Goal: Information Seeking & Learning: Learn about a topic

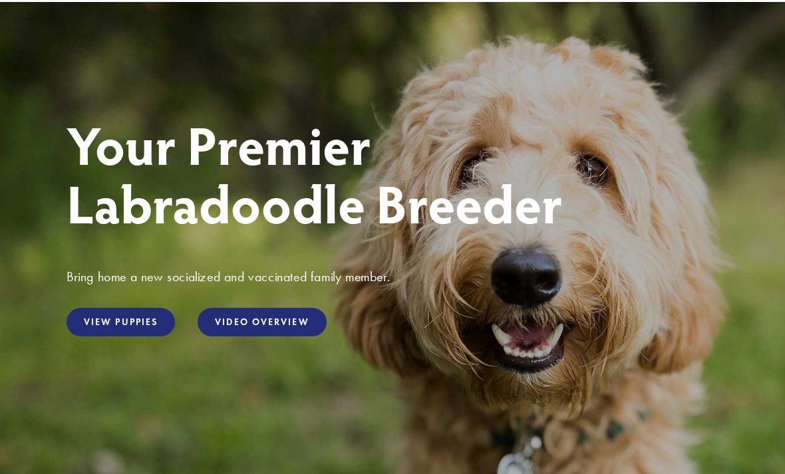
scroll to position [75, 0]
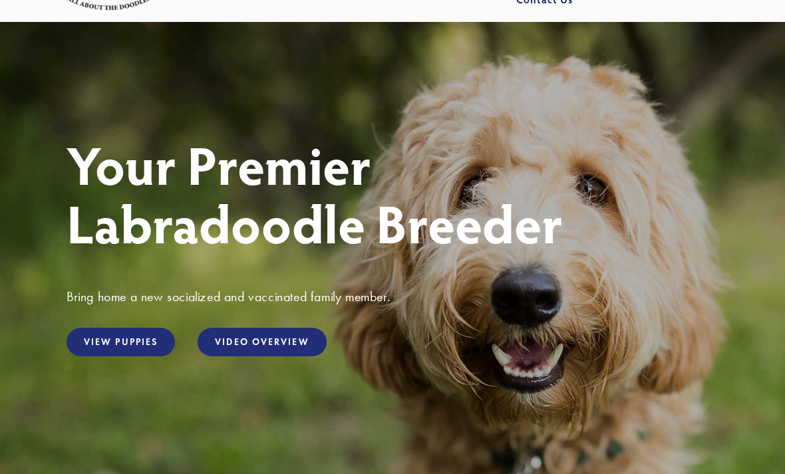
click at [129, 345] on link "View Puppies" at bounding box center [121, 342] width 108 height 29
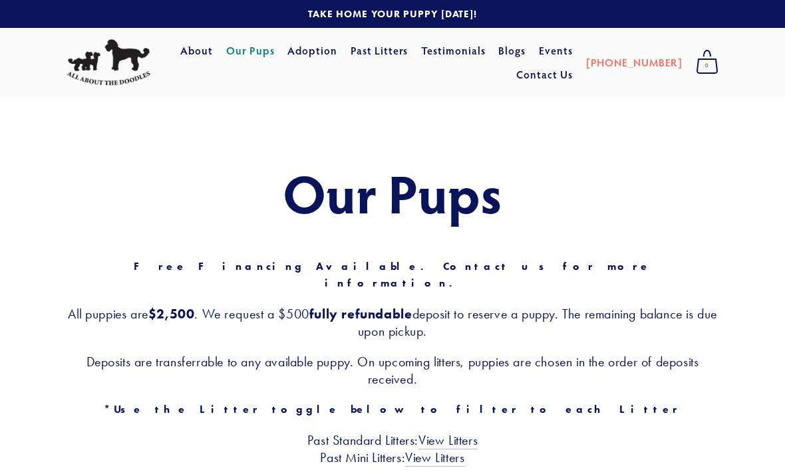
click at [486, 45] on link "Testimonials" at bounding box center [453, 51] width 65 height 24
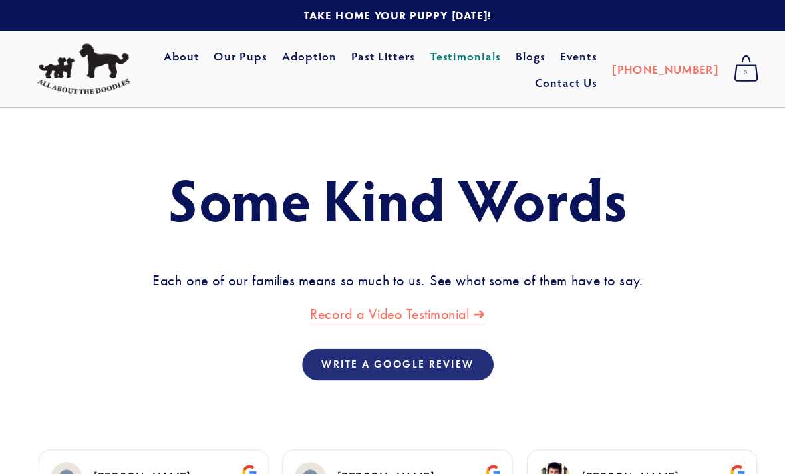
click at [204, 50] on link "About" at bounding box center [196, 51] width 33 height 24
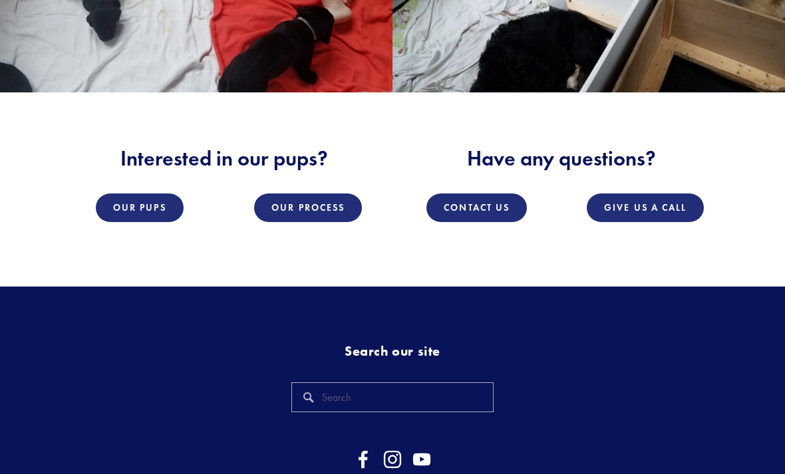
scroll to position [1694, 0]
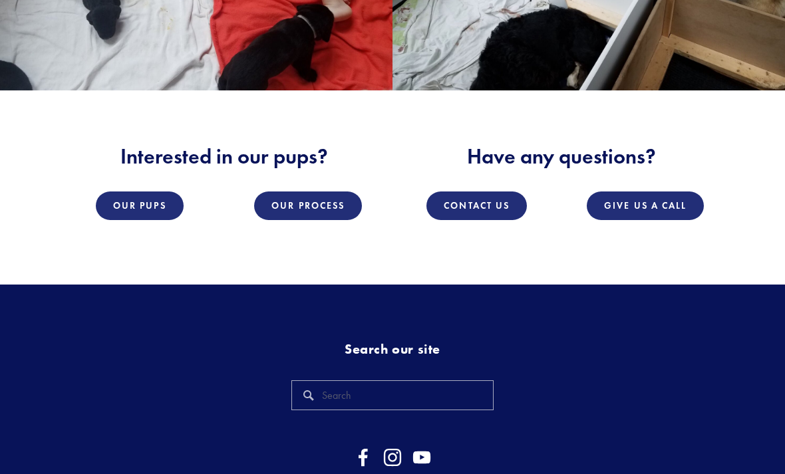
click at [150, 192] on link "Our Pups" at bounding box center [140, 206] width 88 height 29
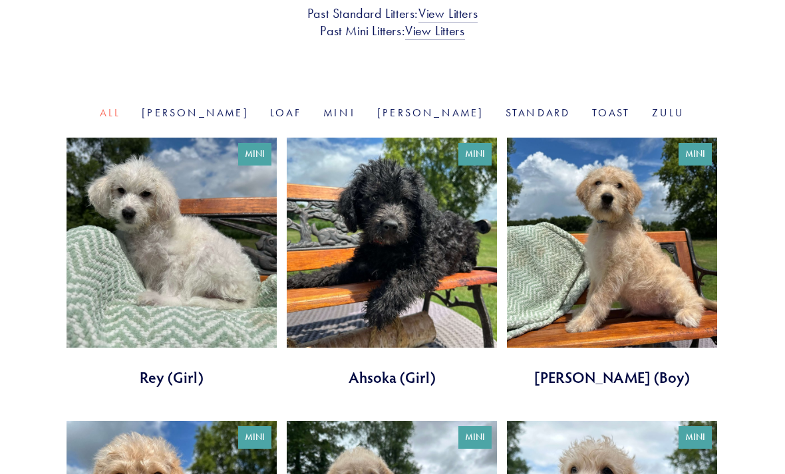
scroll to position [418, 0]
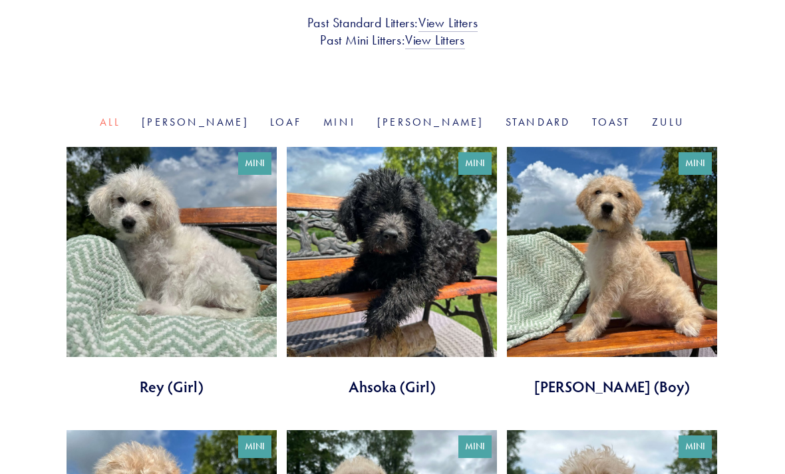
click at [652, 116] on link "Zulu" at bounding box center [668, 122] width 33 height 13
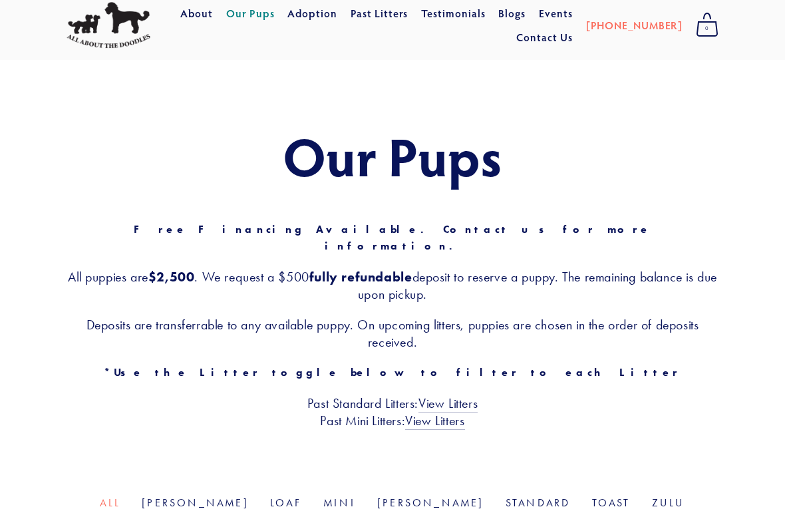
scroll to position [0, 0]
